Goal: Answer question/provide support: Share knowledge or assist other users

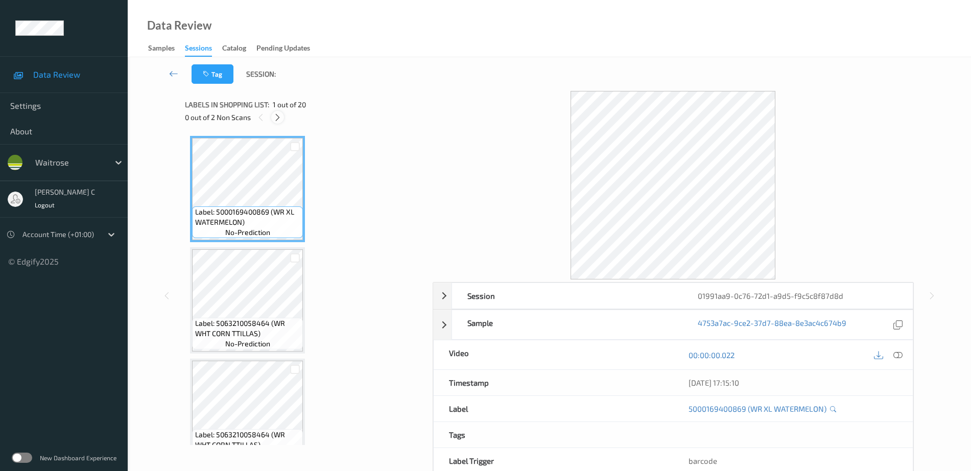
click at [278, 115] on icon at bounding box center [277, 117] width 9 height 9
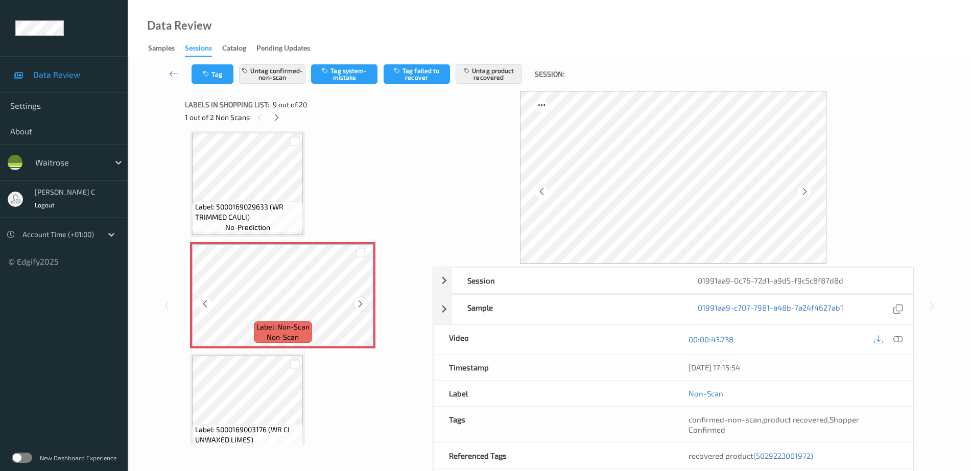
click at [362, 305] on icon at bounding box center [360, 303] width 9 height 9
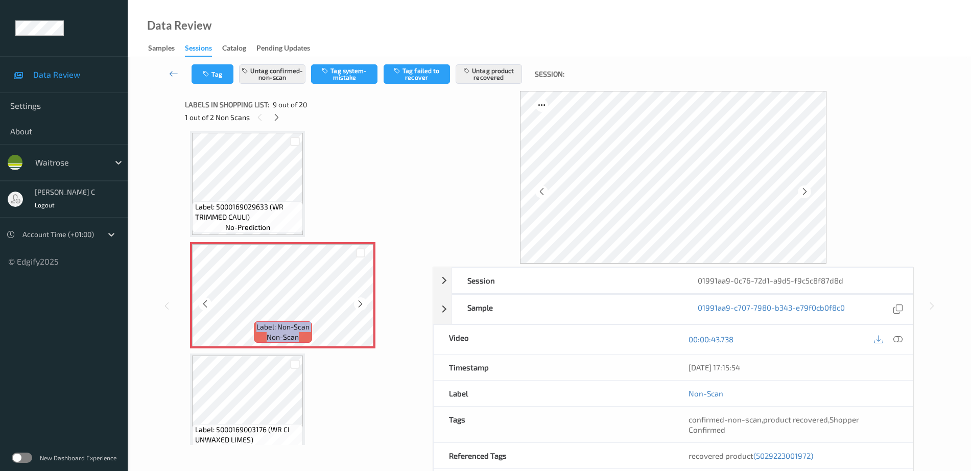
click at [362, 305] on icon at bounding box center [360, 303] width 9 height 9
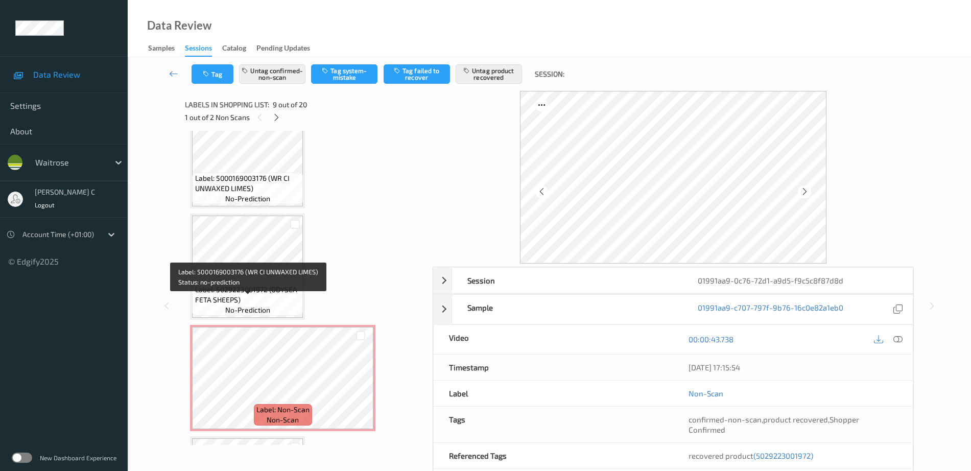
scroll to position [1104, 0]
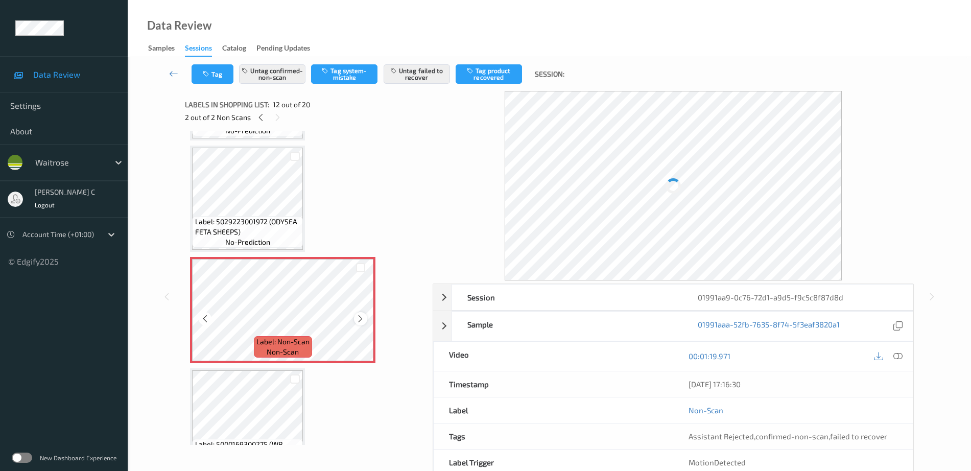
click at [363, 315] on icon at bounding box center [360, 318] width 9 height 9
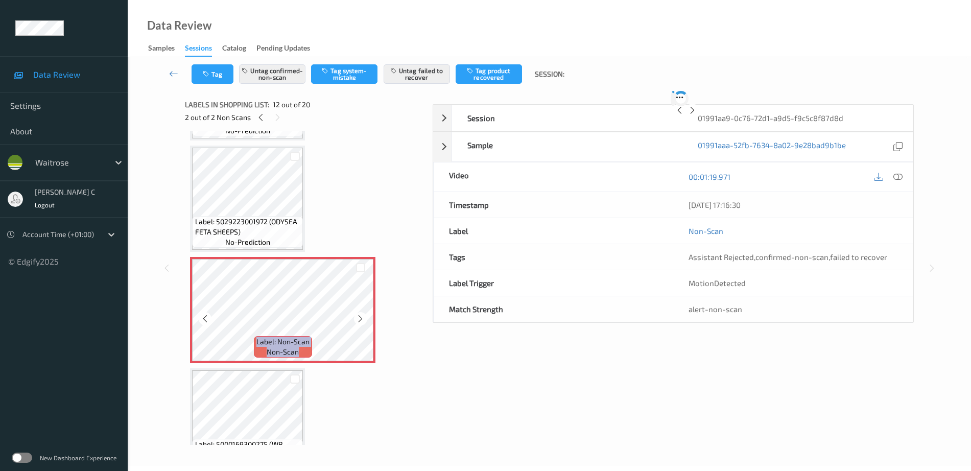
click at [363, 315] on icon at bounding box center [360, 318] width 9 height 9
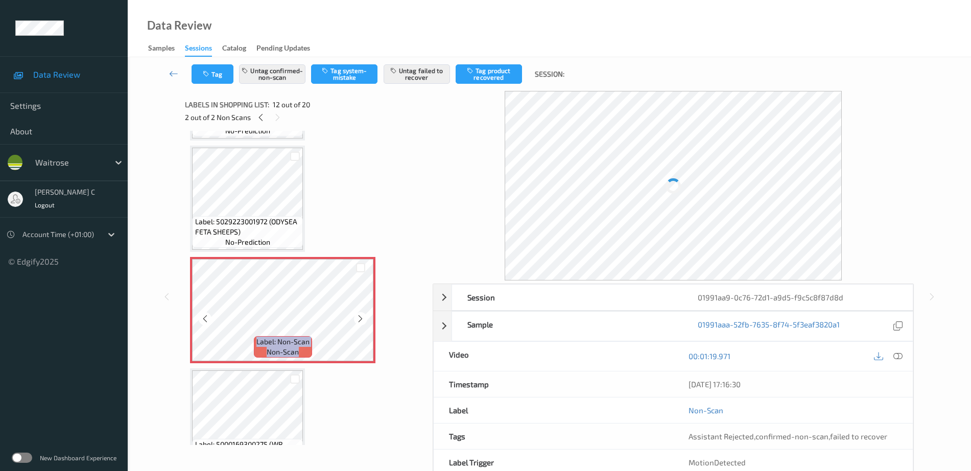
click at [363, 315] on icon at bounding box center [360, 318] width 9 height 9
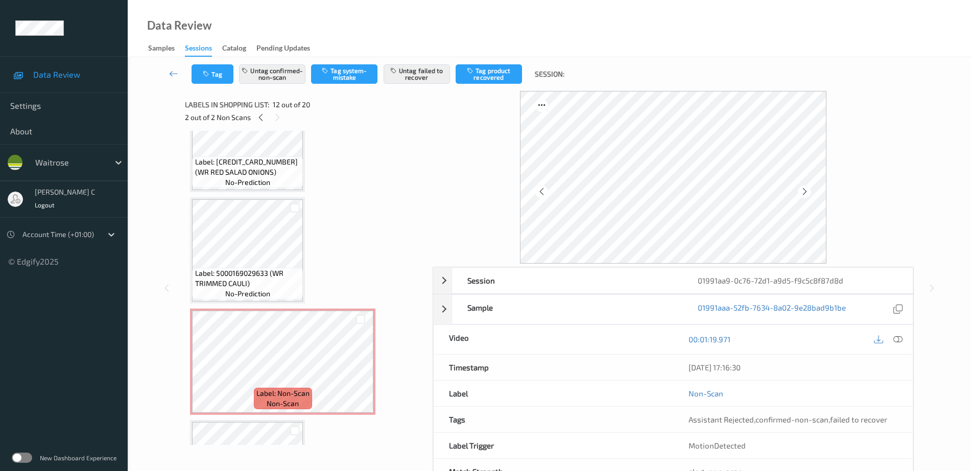
scroll to position [657, 0]
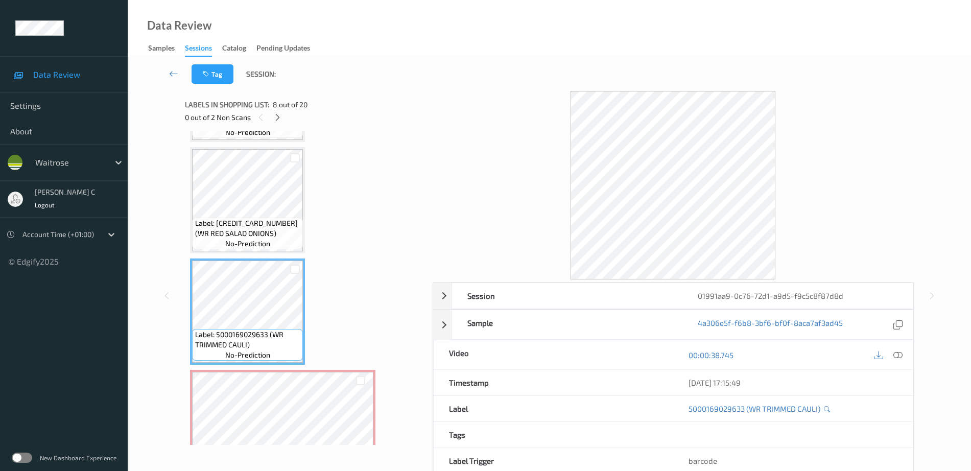
click at [894, 357] on icon at bounding box center [897, 354] width 9 height 9
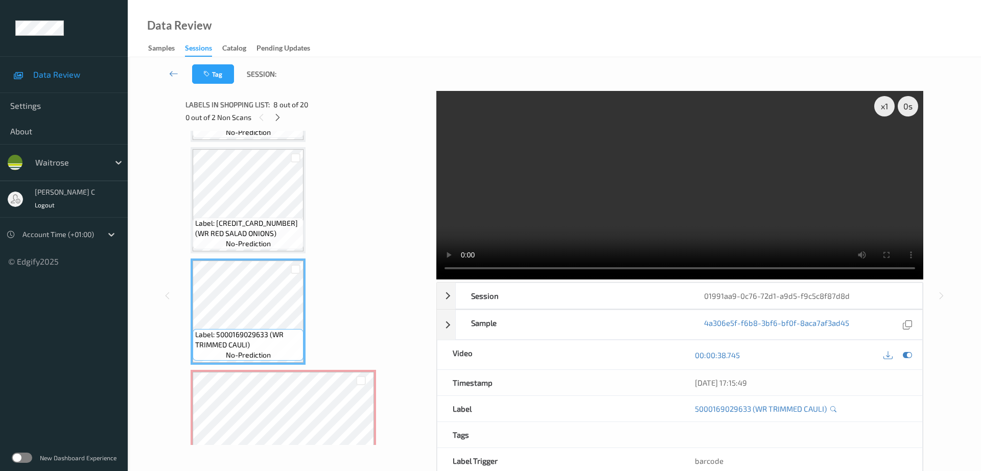
click at [700, 46] on div "Data Review Samples Sessions Catalog Pending Updates" at bounding box center [554, 28] width 853 height 57
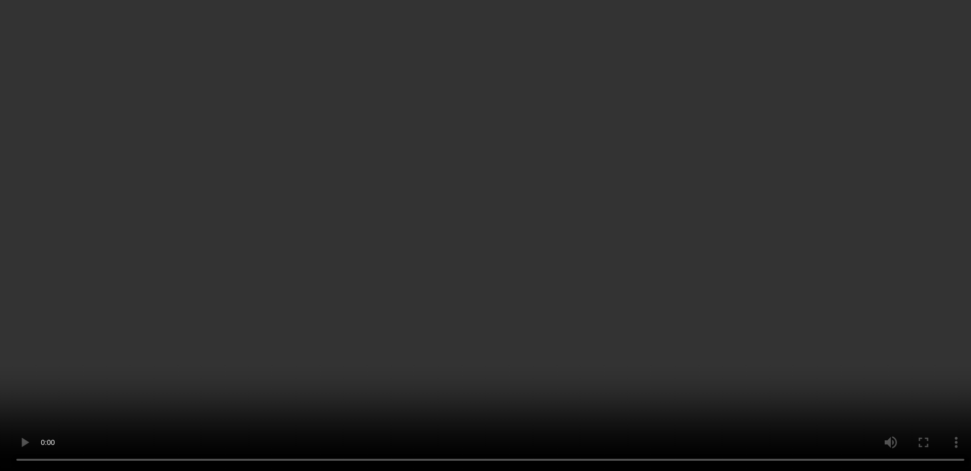
scroll to position [912, 0]
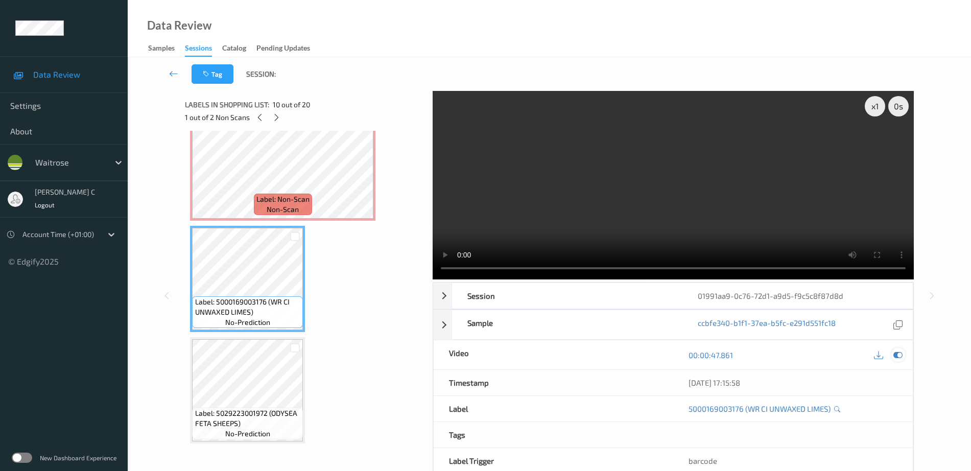
click at [895, 355] on icon at bounding box center [897, 354] width 9 height 9
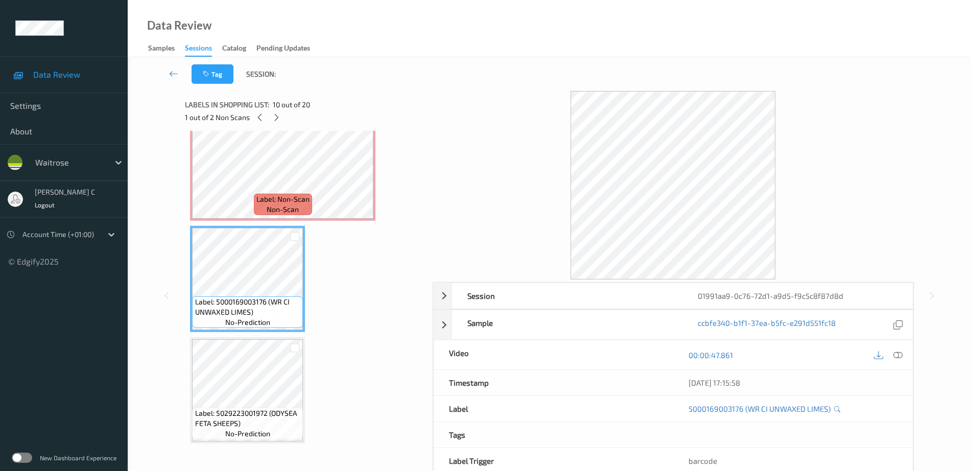
scroll to position [976, 0]
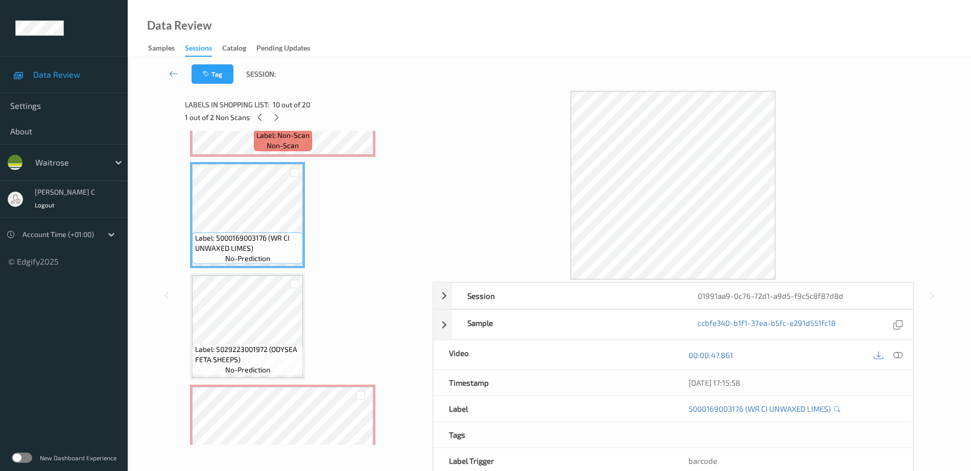
click at [218, 344] on span "Label: 5029223001972 (ODYSEA FETA SHEEPS)" at bounding box center [248, 354] width 106 height 20
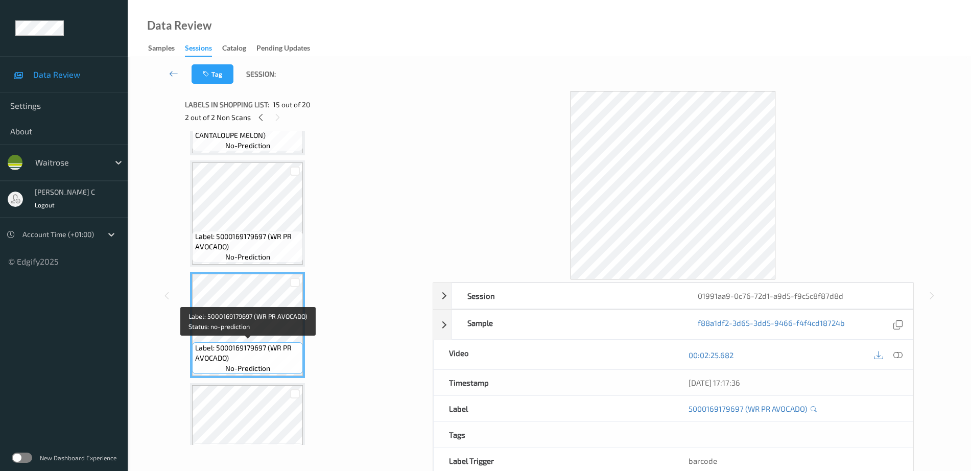
scroll to position [1487, 0]
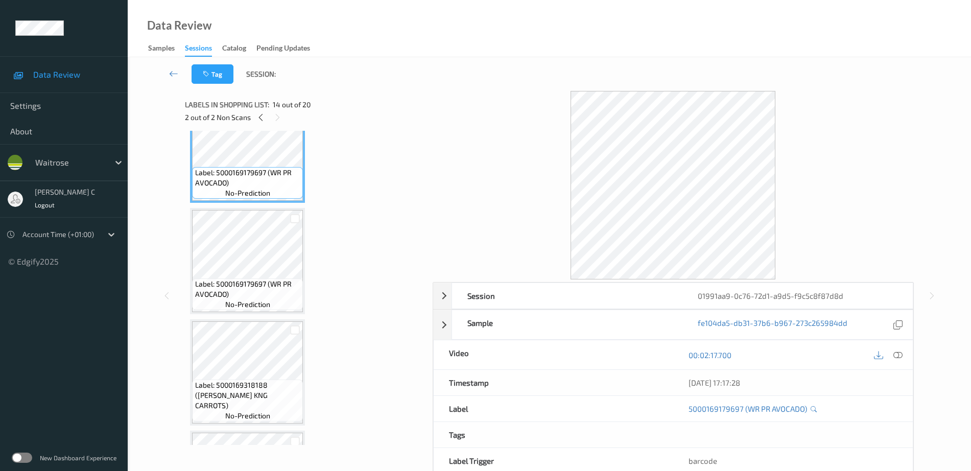
click at [267, 307] on span "no-prediction" at bounding box center [247, 304] width 45 height 10
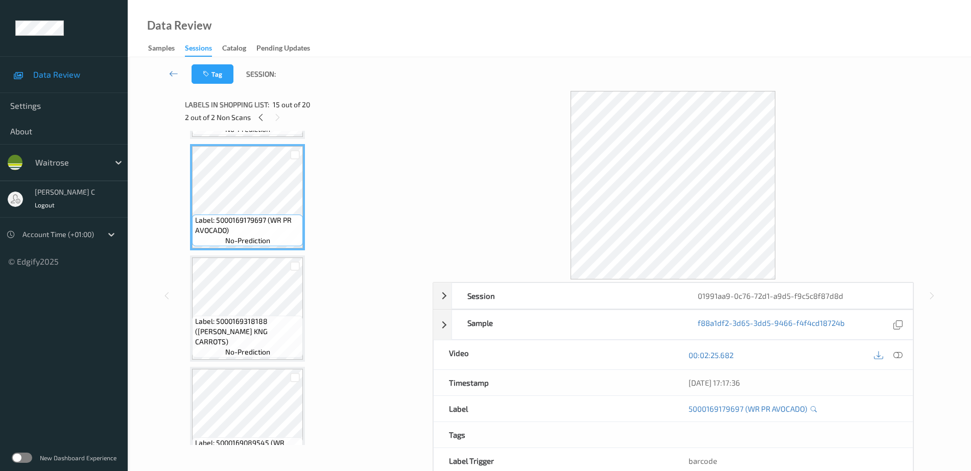
click at [262, 329] on span "Label: 5000169318188 ([PERSON_NAME] KNG CARROTS)" at bounding box center [248, 331] width 106 height 31
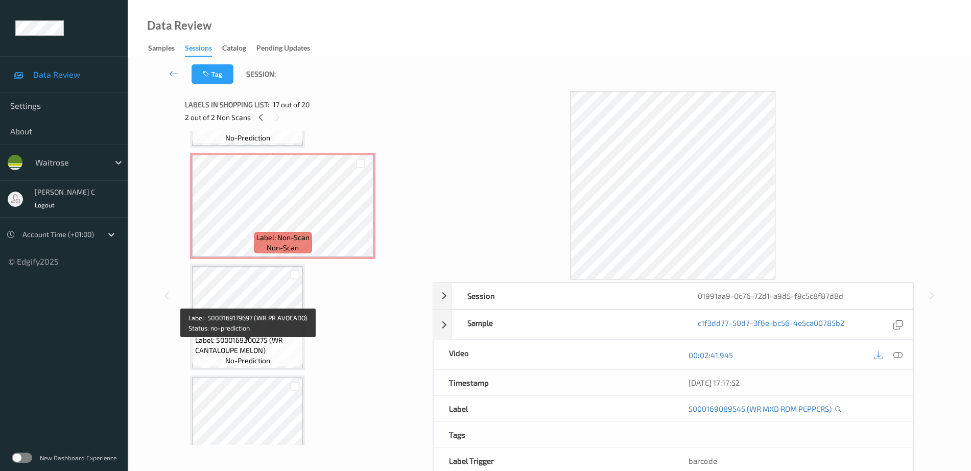
scroll to position [1104, 0]
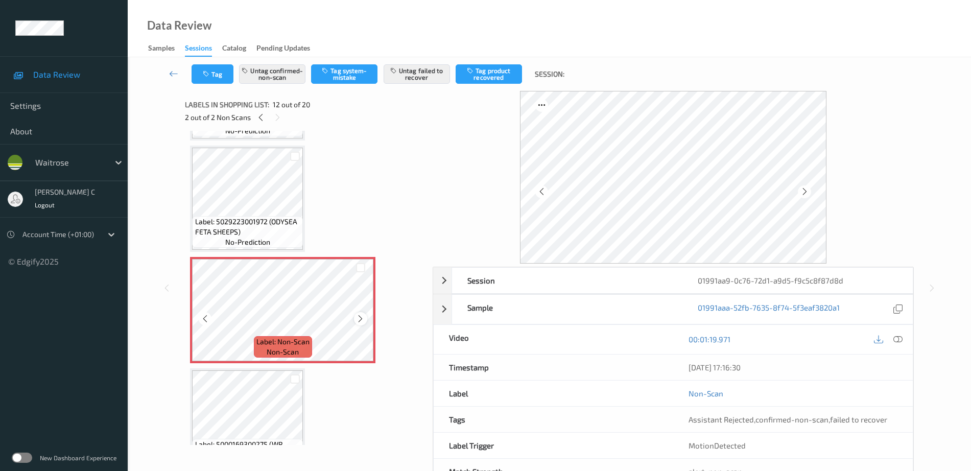
click at [358, 319] on icon at bounding box center [360, 318] width 9 height 9
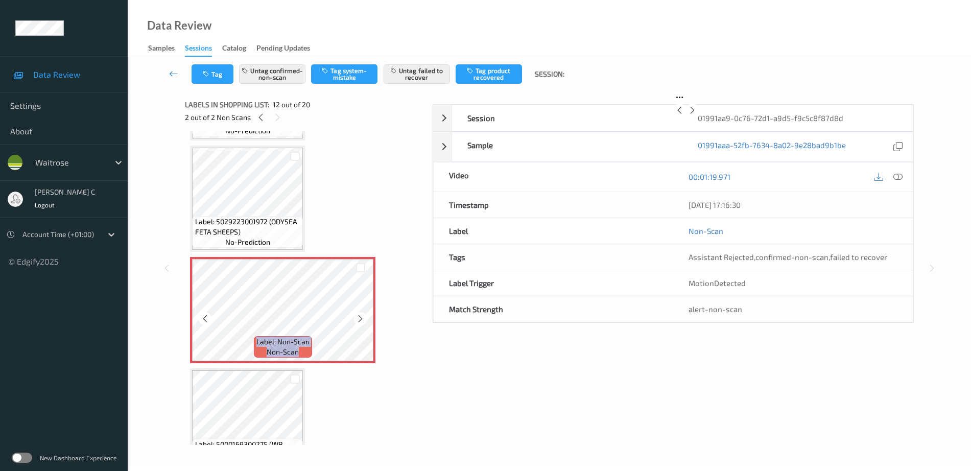
click at [358, 319] on icon at bounding box center [360, 318] width 9 height 9
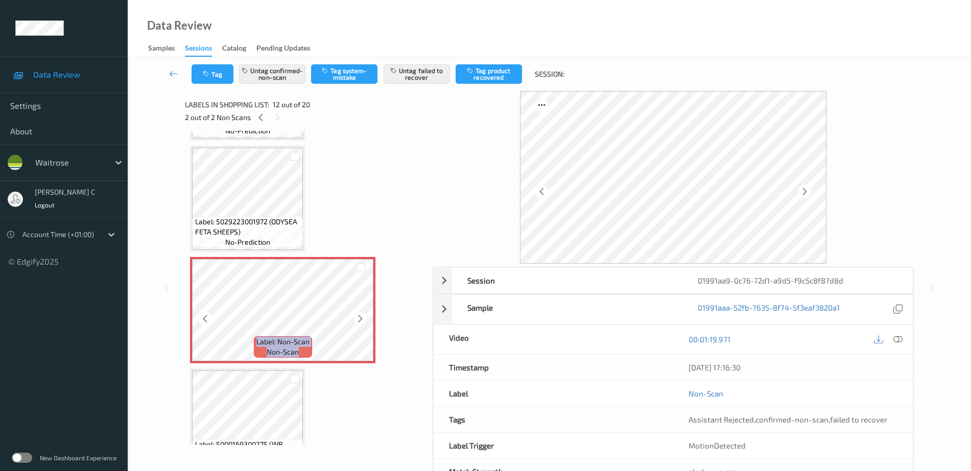
click at [358, 319] on icon at bounding box center [360, 318] width 9 height 9
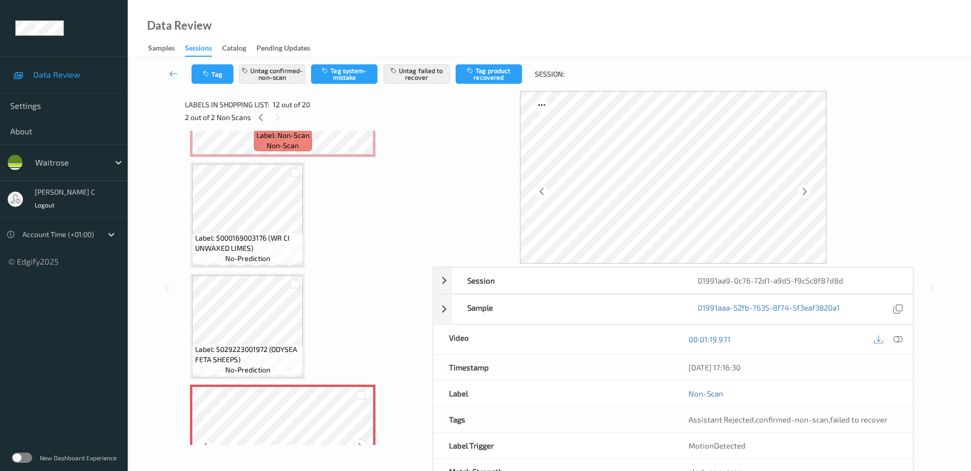
scroll to position [785, 0]
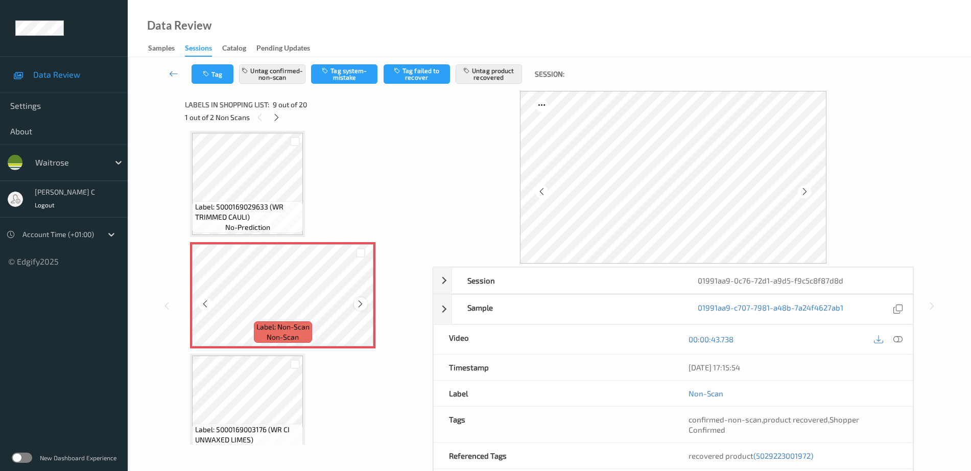
click at [362, 304] on icon at bounding box center [360, 303] width 9 height 9
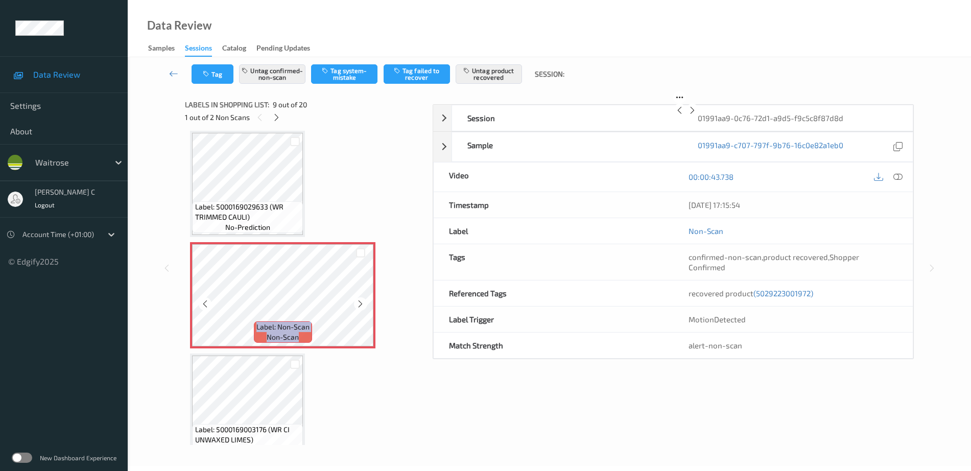
click at [362, 304] on icon at bounding box center [360, 303] width 9 height 9
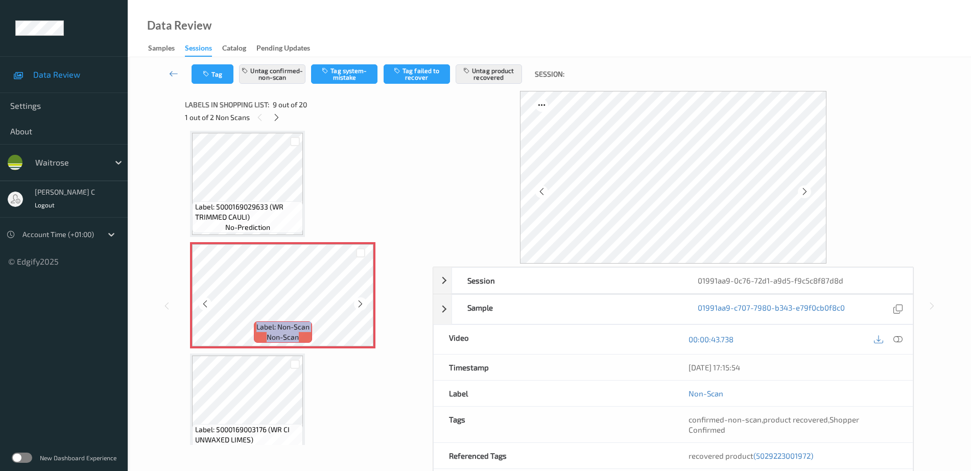
click at [362, 304] on icon at bounding box center [360, 303] width 9 height 9
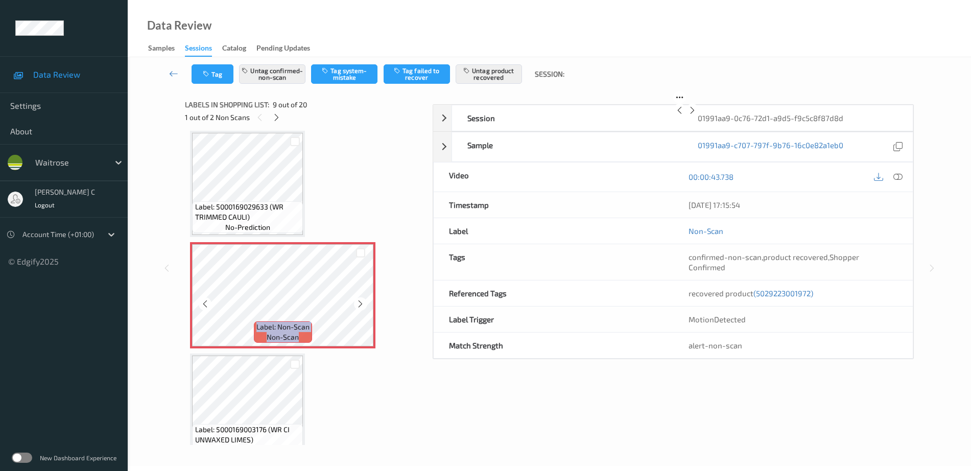
click at [362, 304] on icon at bounding box center [360, 303] width 9 height 9
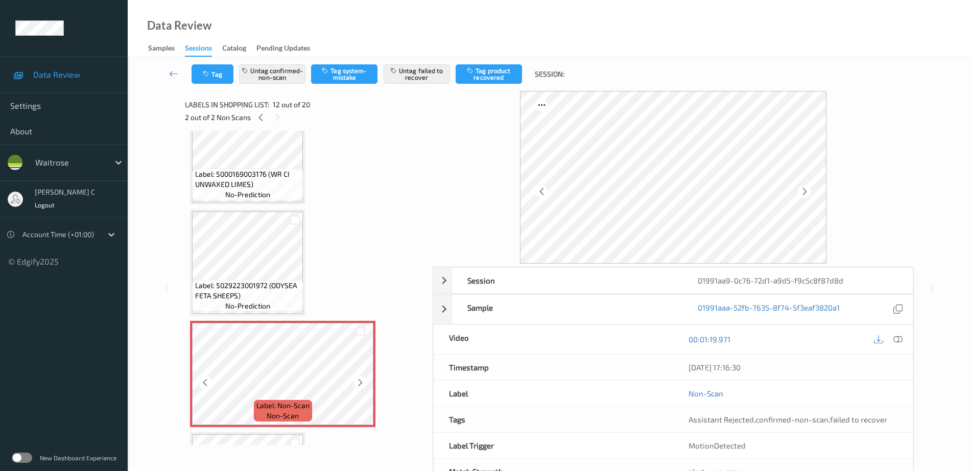
scroll to position [1168, 0]
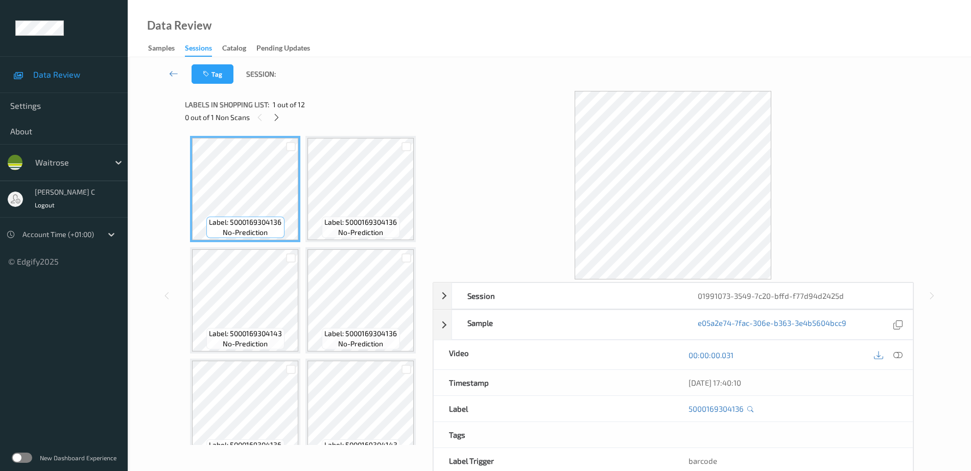
click at [283, 118] on div "0 out of 1 Non Scans" at bounding box center [305, 117] width 241 height 13
click at [280, 116] on icon at bounding box center [276, 117] width 9 height 9
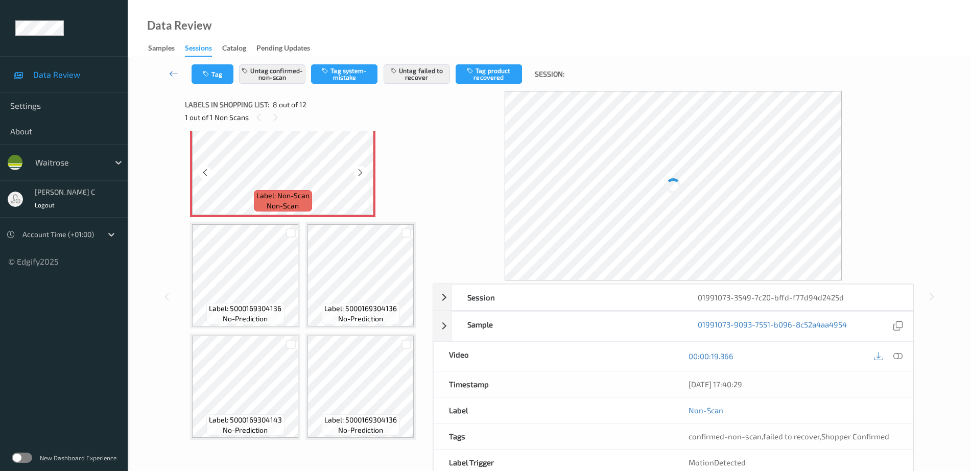
scroll to position [737, 0]
click at [359, 179] on div at bounding box center [360, 172] width 13 height 13
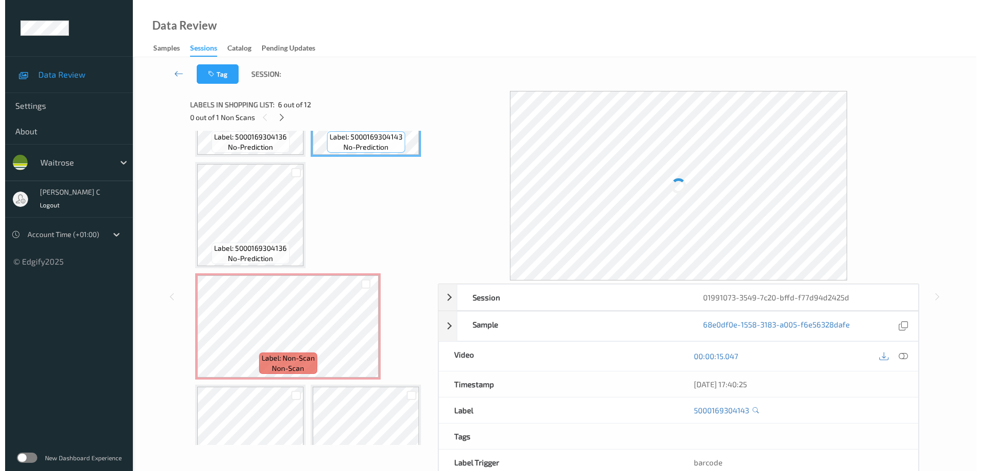
scroll to position [354, 0]
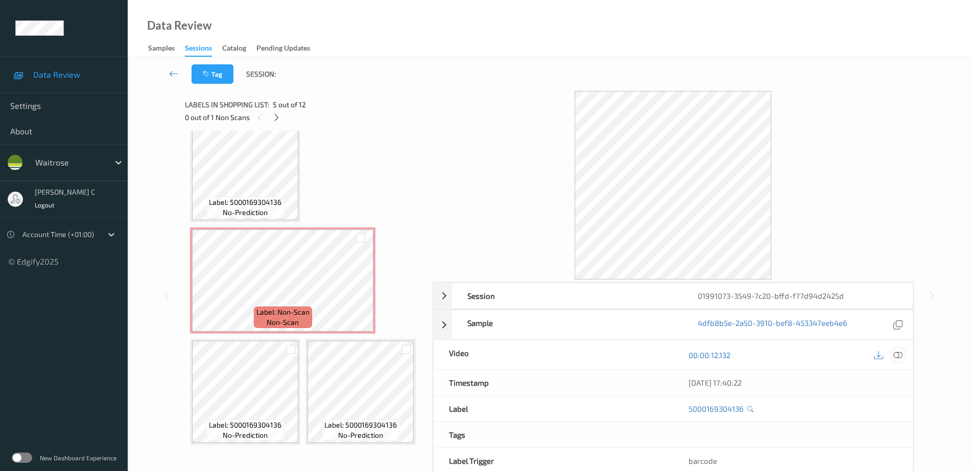
click at [899, 357] on icon at bounding box center [897, 354] width 9 height 9
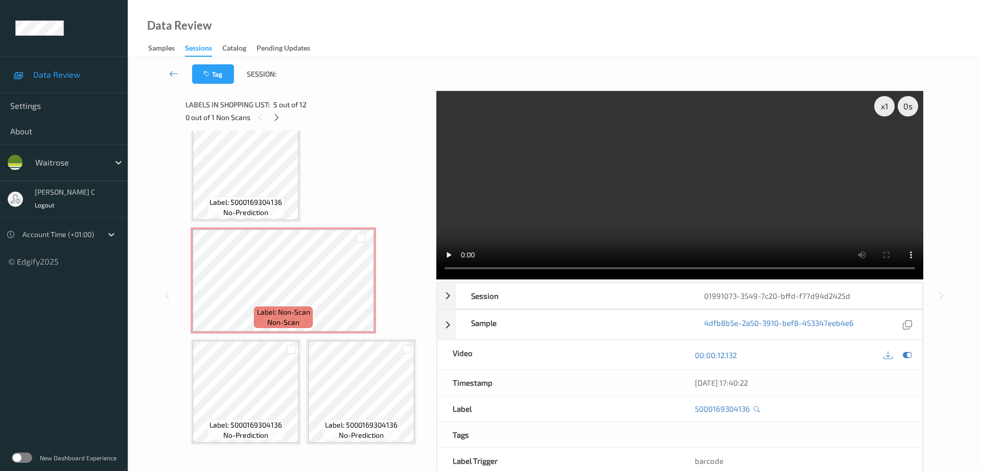
scroll to position [131, 0]
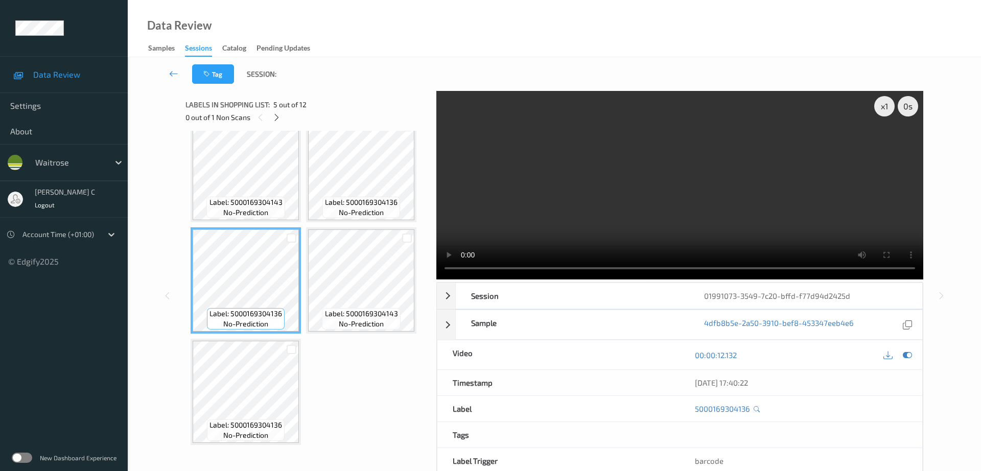
click at [448, 129] on video at bounding box center [679, 185] width 487 height 188
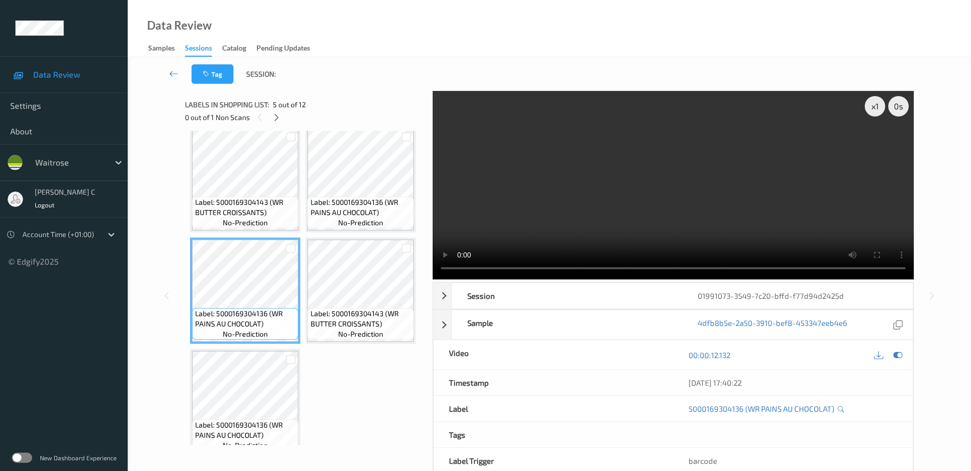
scroll to position [344, 0]
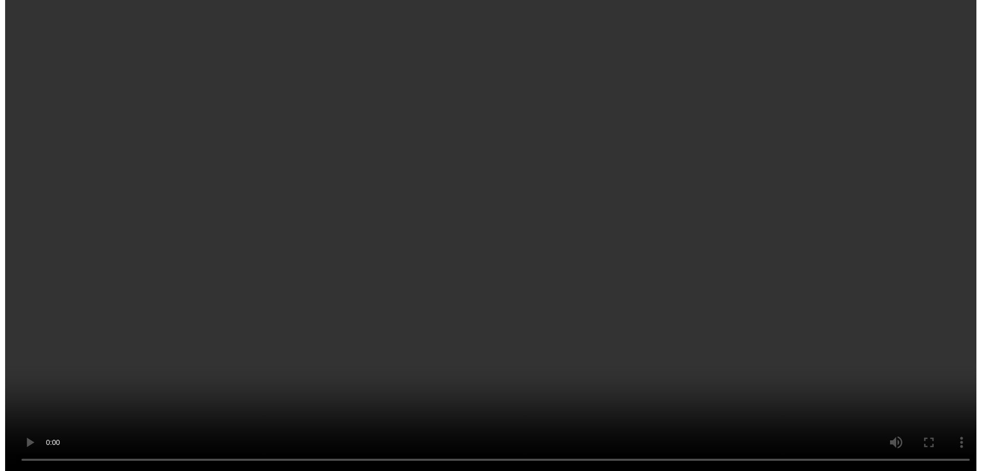
scroll to position [766, 0]
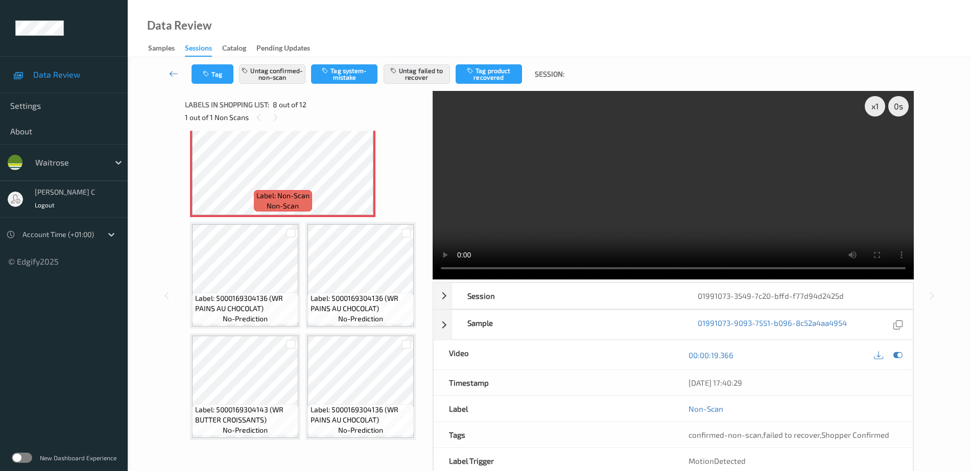
click at [430, 62] on div "Tag Untag confirmed-non-scan Tag system-mistake Untag failed to recover Tag pro…" at bounding box center [549, 74] width 801 height 34
click at [430, 70] on button "Untag failed to recover" at bounding box center [417, 73] width 66 height 19
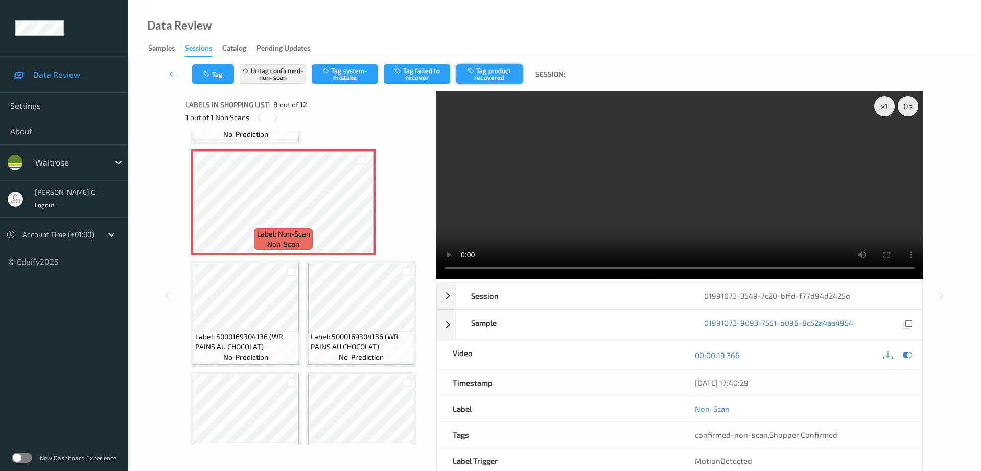
click at [495, 73] on button "Tag product recovered" at bounding box center [489, 73] width 66 height 19
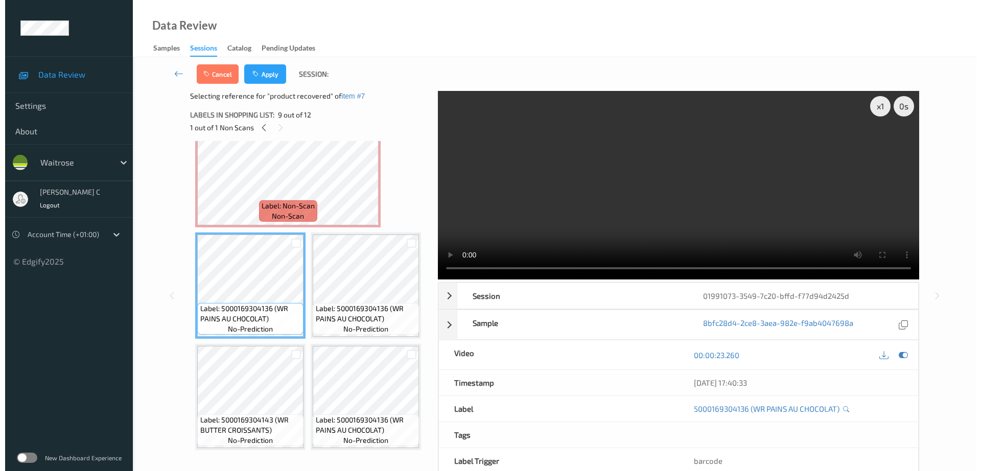
scroll to position [894, 0]
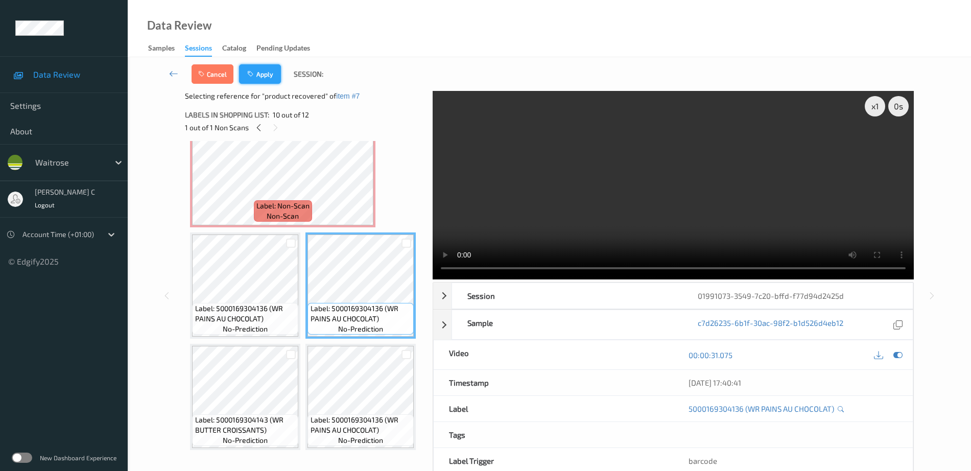
click at [262, 76] on button "Apply" at bounding box center [260, 73] width 42 height 19
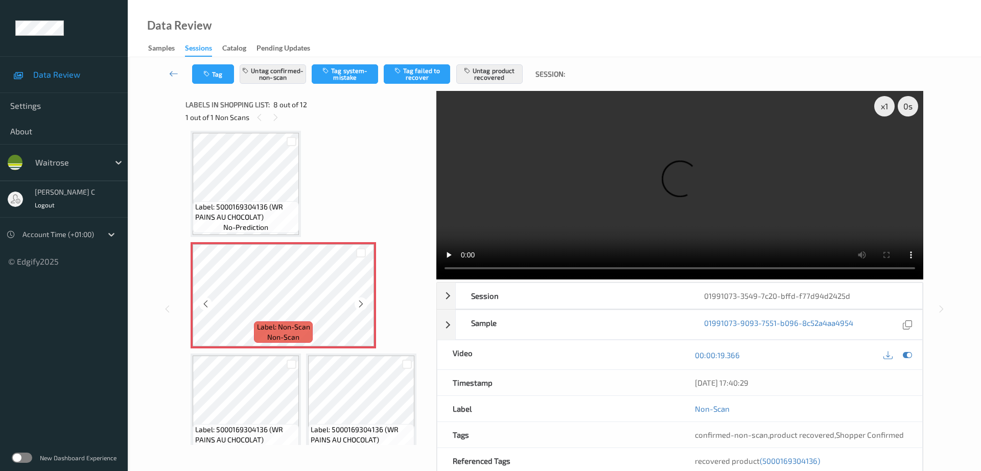
scroll to position [467, 0]
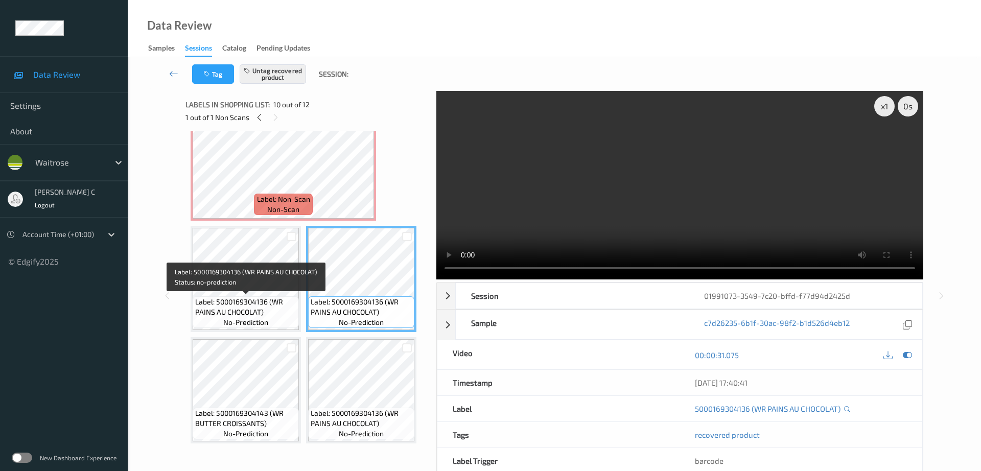
click at [230, 297] on span "Label: 5000169304136 (WR PAINS AU CHOCOLAT)" at bounding box center [245, 307] width 101 height 20
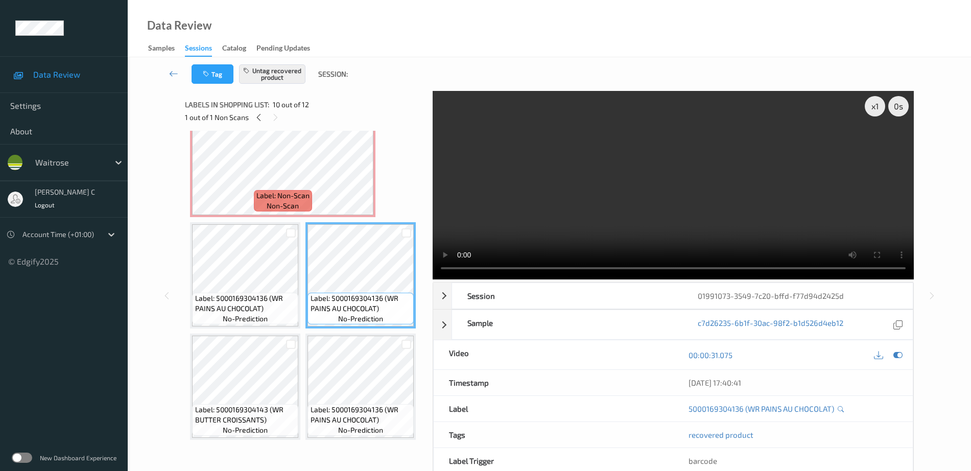
scroll to position [575, 0]
click at [240, 91] on span "Label: 5000169304136 (WR PAINS AU CHOCOLAT)" at bounding box center [245, 80] width 101 height 20
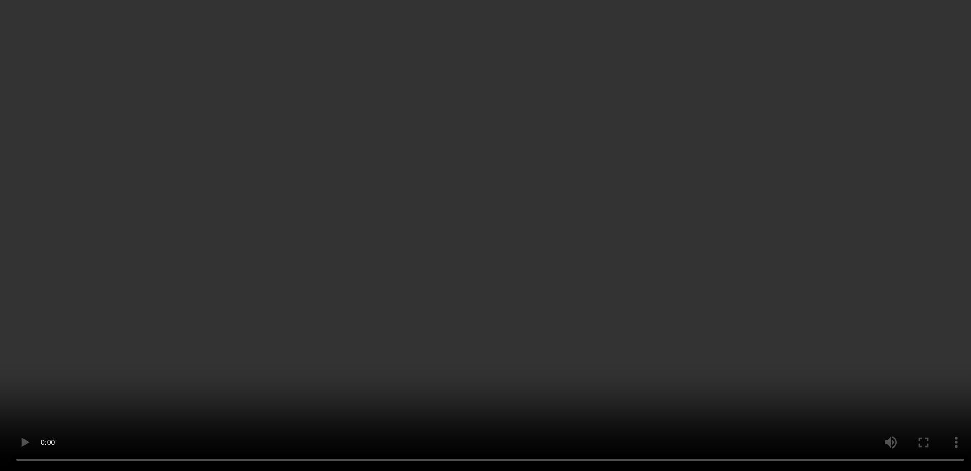
scroll to position [837, 0]
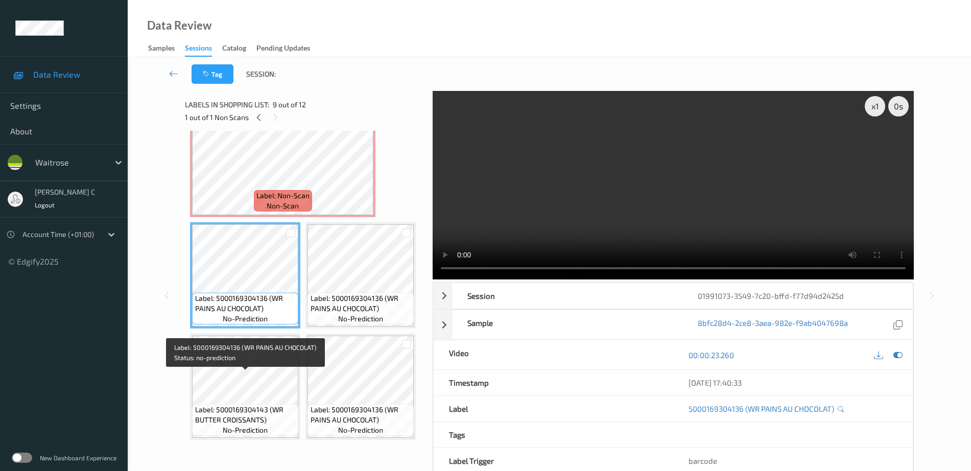
click at [311, 314] on span "Label: 5000169304136 (WR PAINS AU CHOCOLAT)" at bounding box center [361, 303] width 101 height 20
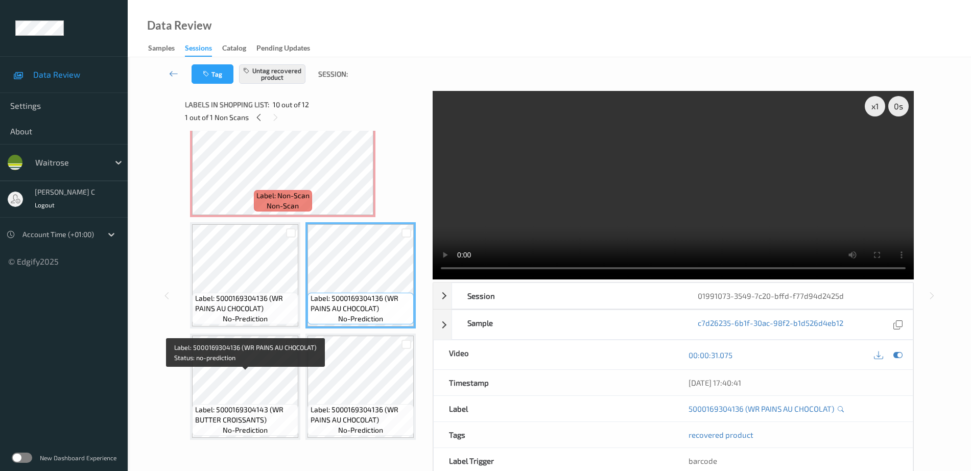
scroll to position [773, 0]
